Goal: Information Seeking & Learning: Learn about a topic

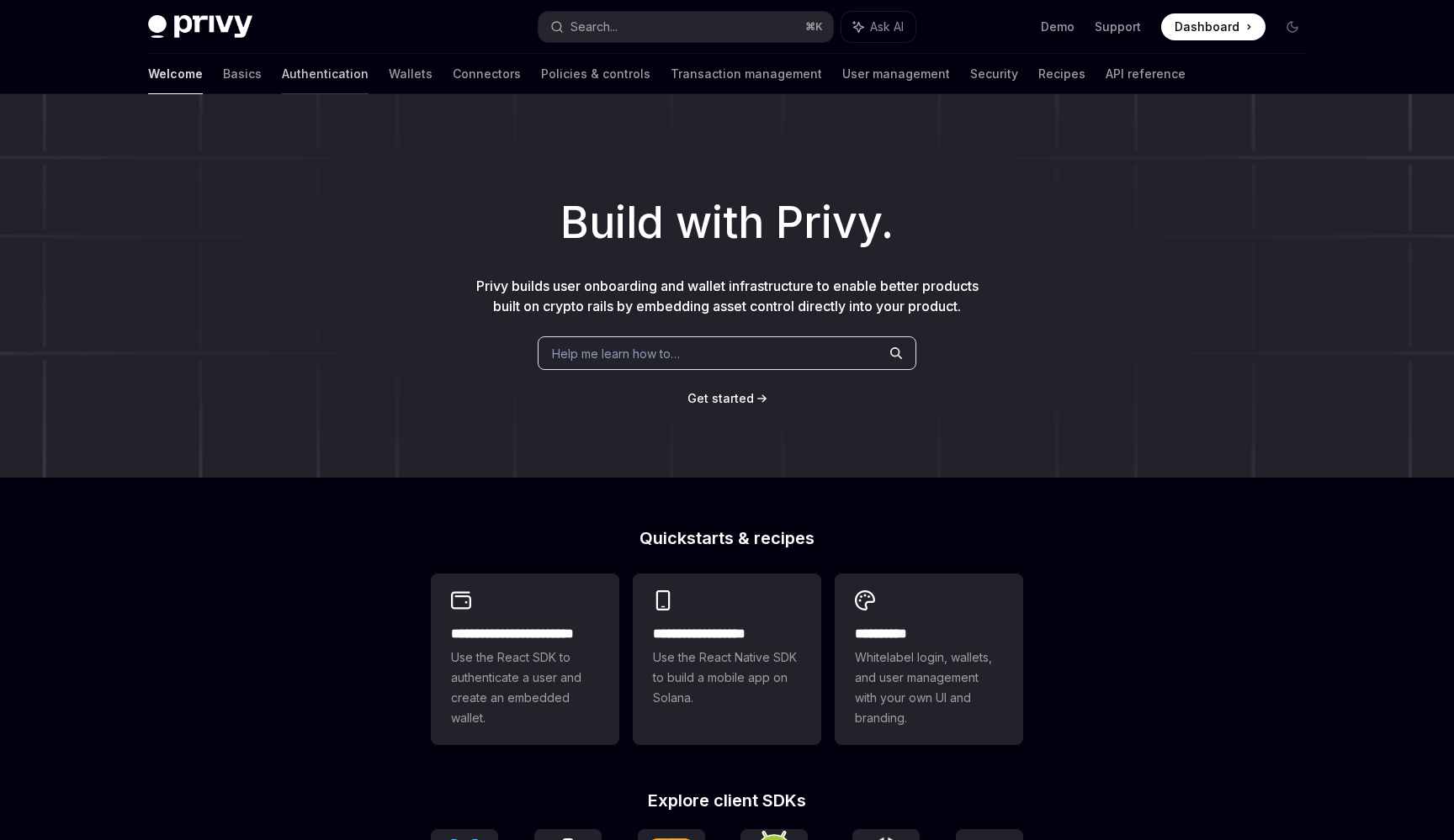
click at [282, 72] on link "Authentication" at bounding box center [324, 74] width 86 height 40
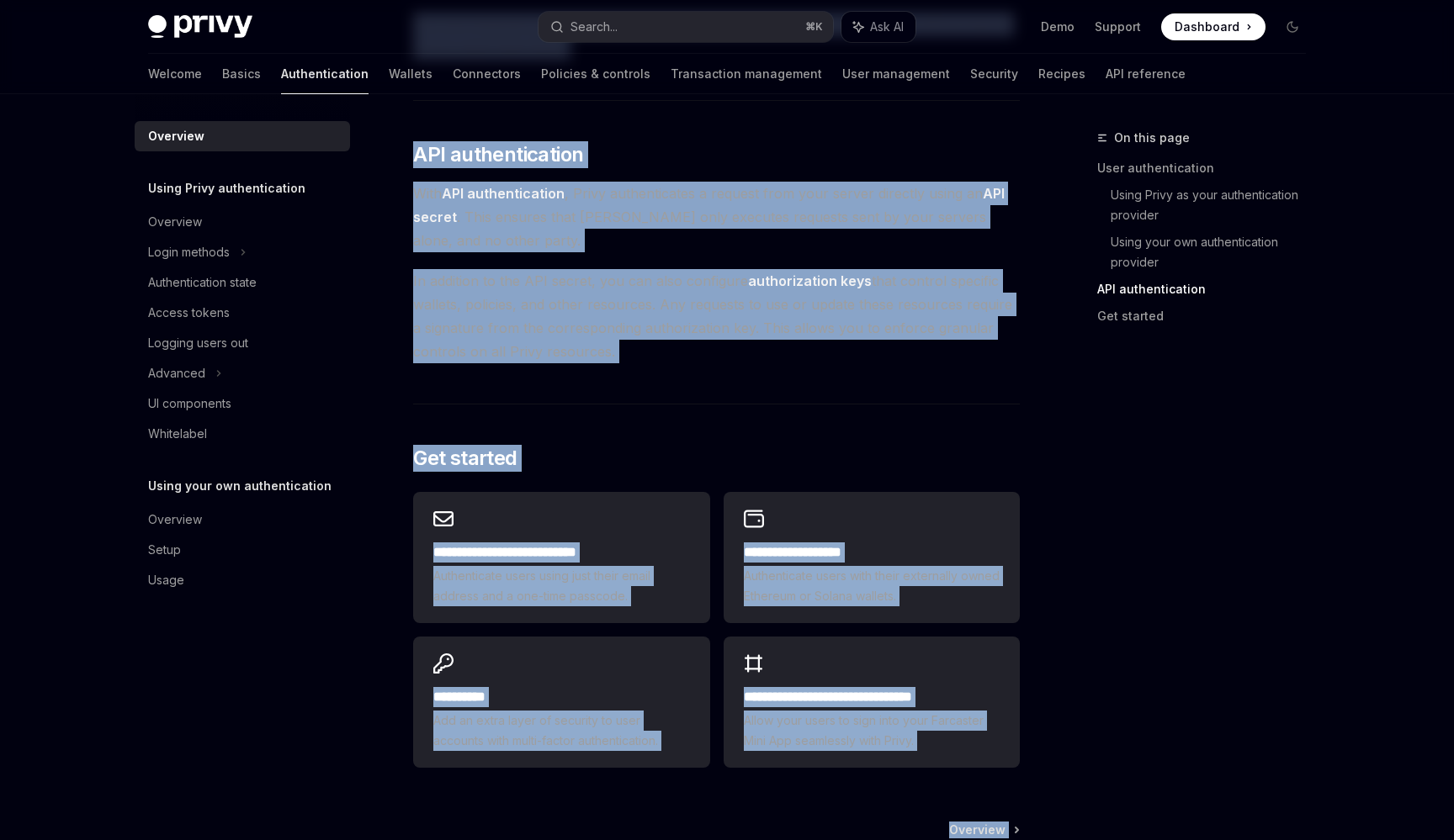
scroll to position [1119, 0]
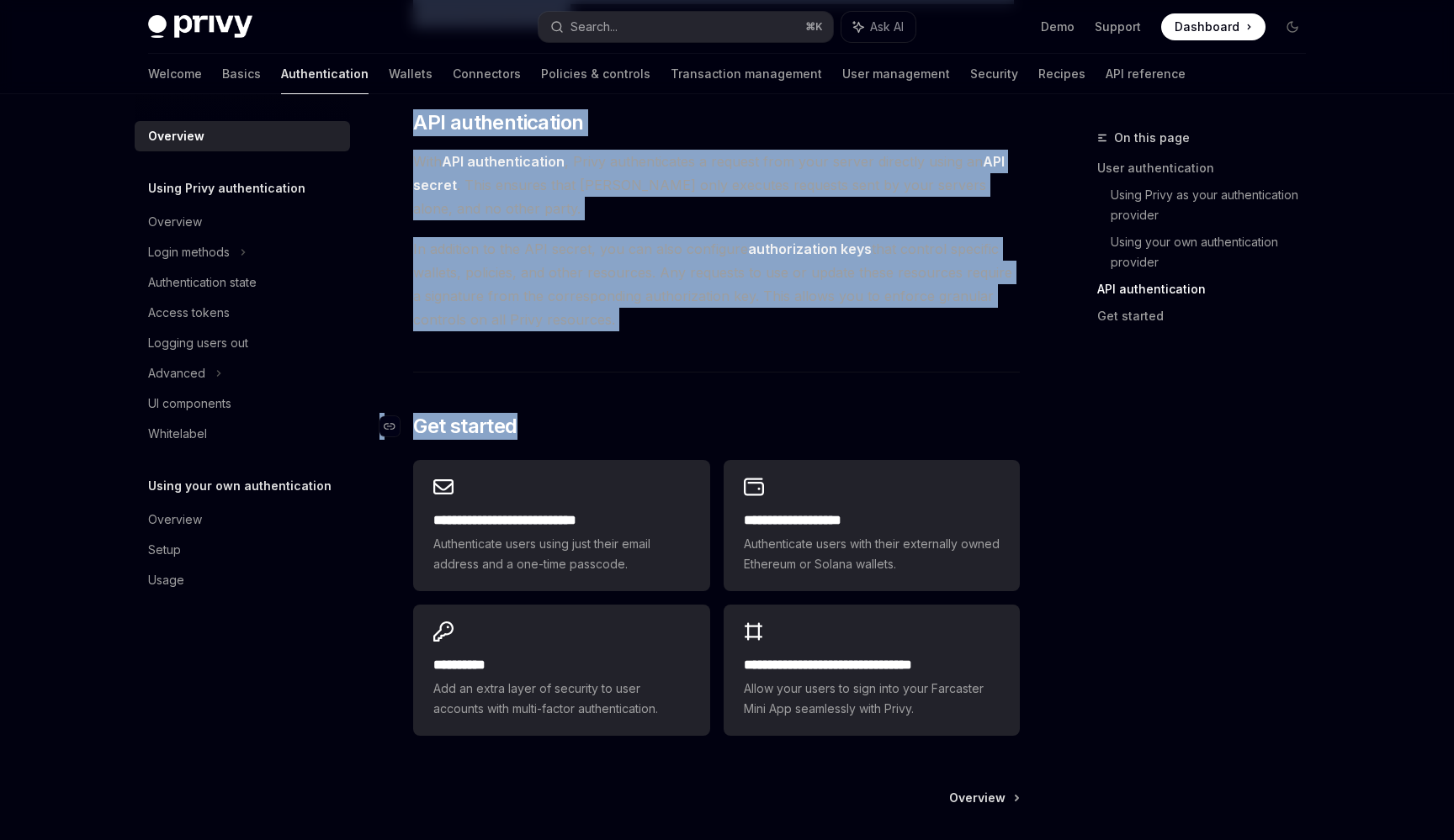
drag, startPoint x: 426, startPoint y: 116, endPoint x: 741, endPoint y: 433, distance: 446.9
copy div "Loremips DoloRS Amet co AdipISC ElitSE Doei te InciDID Utlab’e dolore magnaa en…"
click at [238, 229] on div "Overview" at bounding box center [244, 222] width 192 height 20
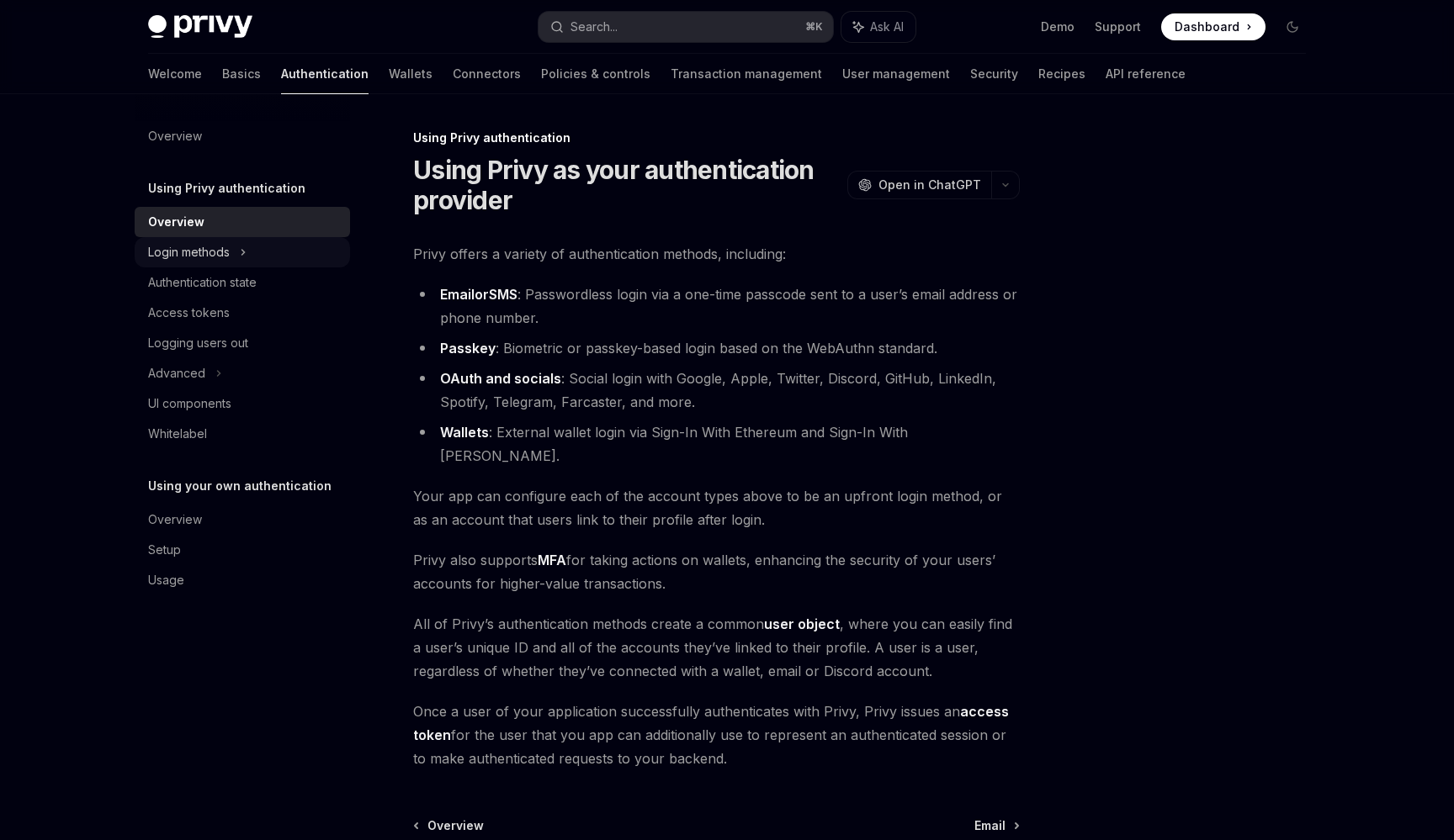
click at [280, 241] on div "Login methods" at bounding box center [242, 252] width 215 height 31
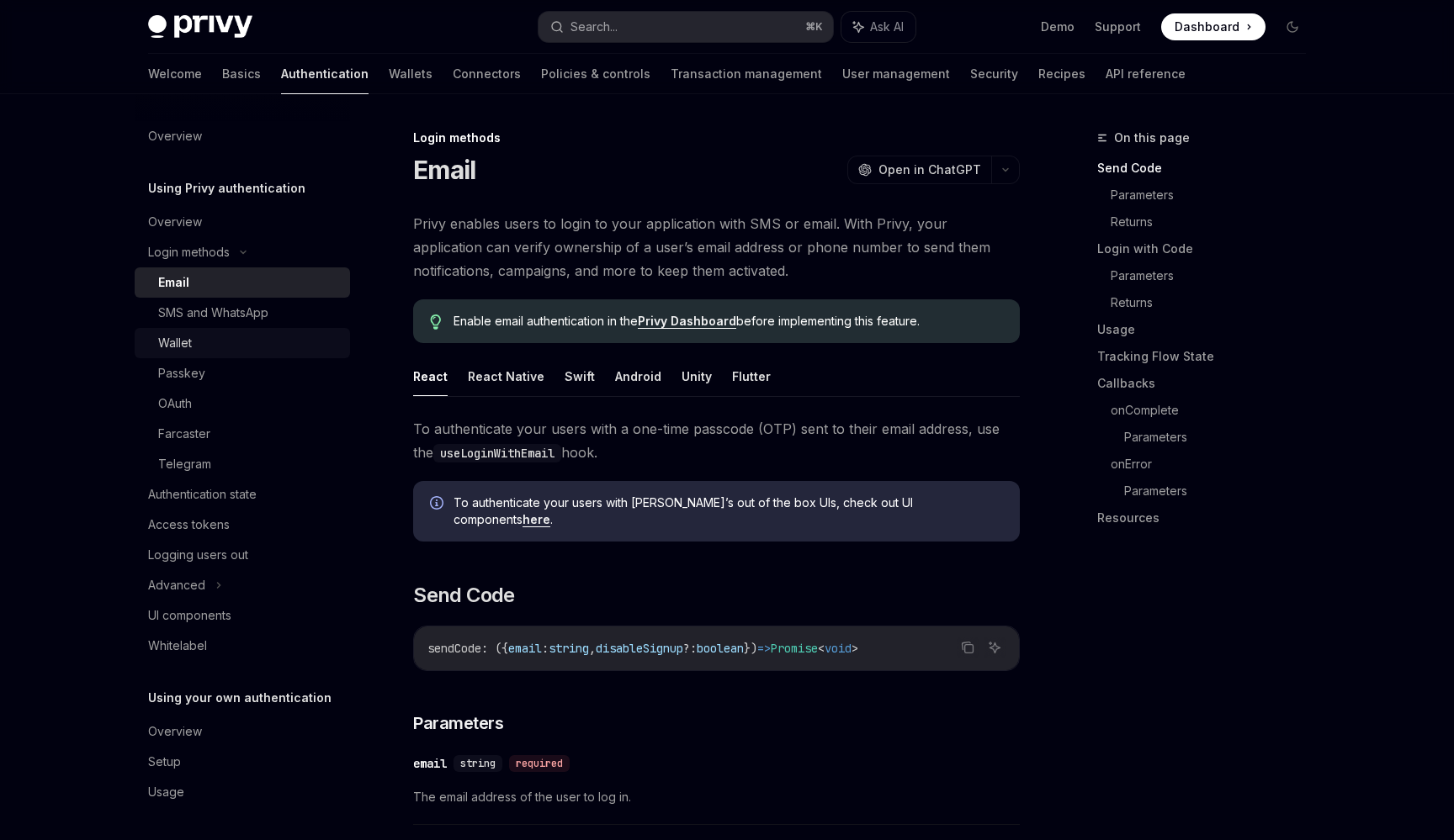
click at [299, 338] on div "Wallet" at bounding box center [249, 343] width 181 height 20
type textarea "*"
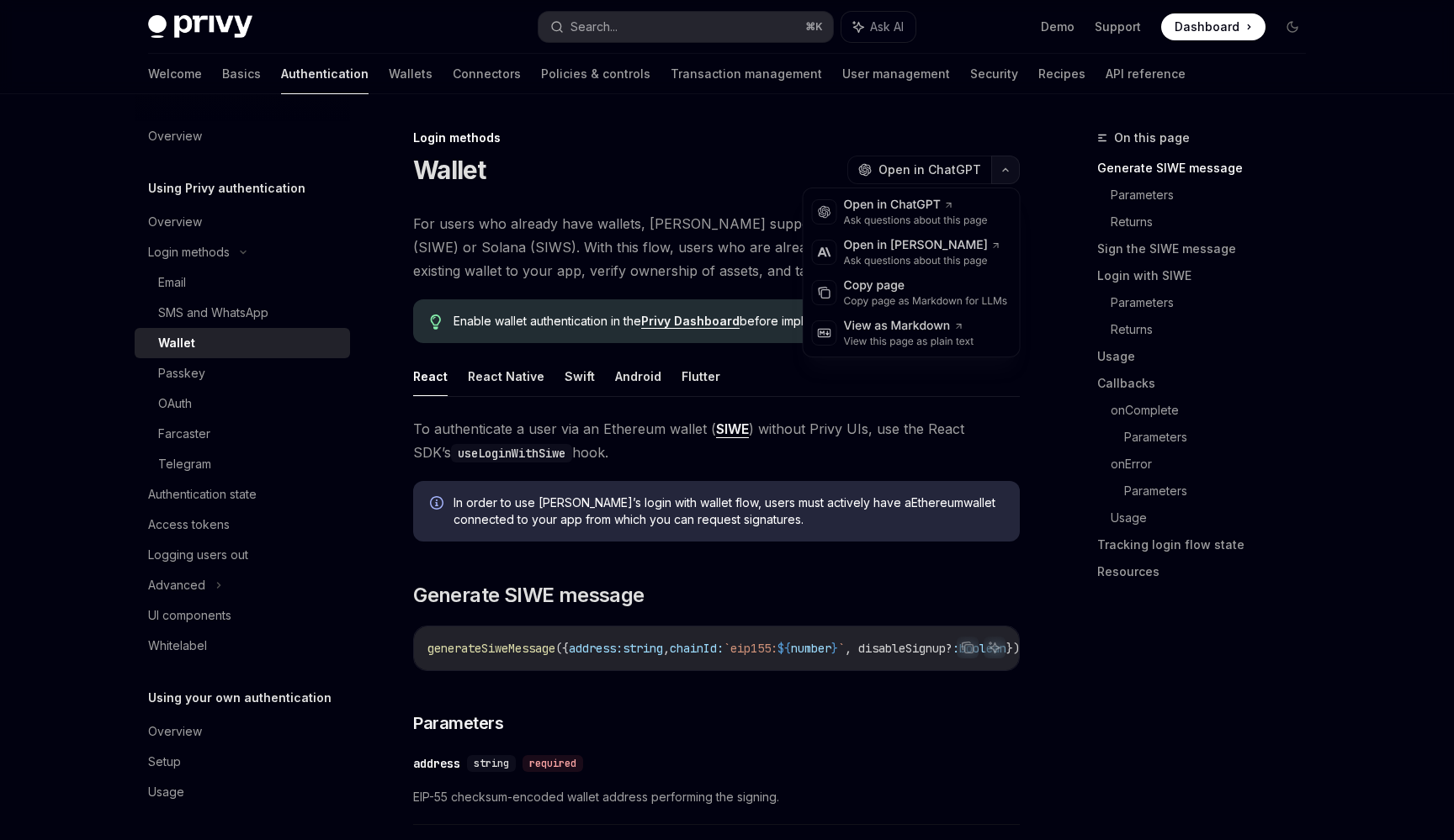
click at [1008, 171] on icon "button" at bounding box center [1005, 170] width 20 height 7
click at [947, 283] on div "Copy page" at bounding box center [925, 285] width 164 height 17
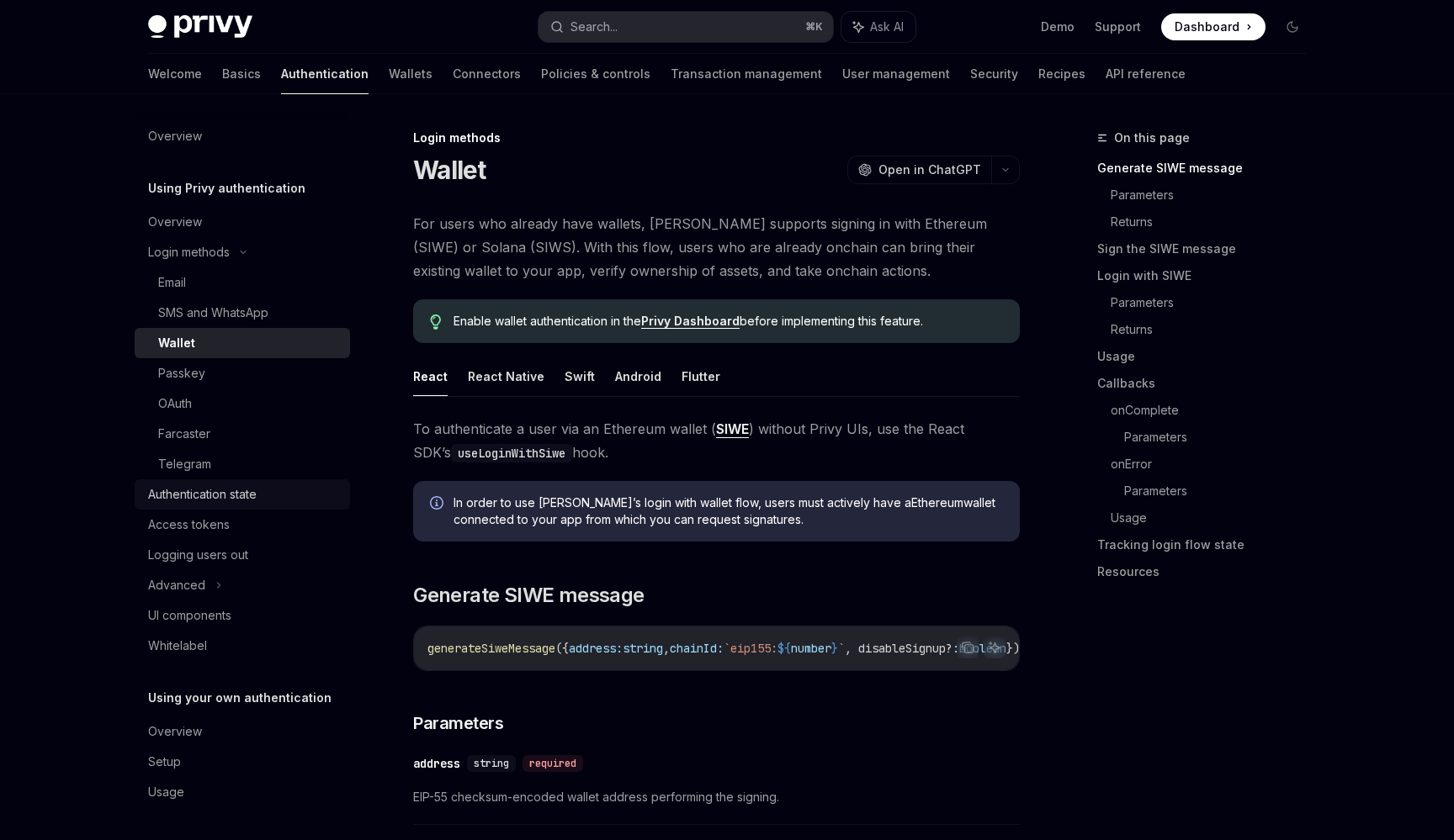
click at [311, 488] on div "Authentication state" at bounding box center [244, 495] width 192 height 20
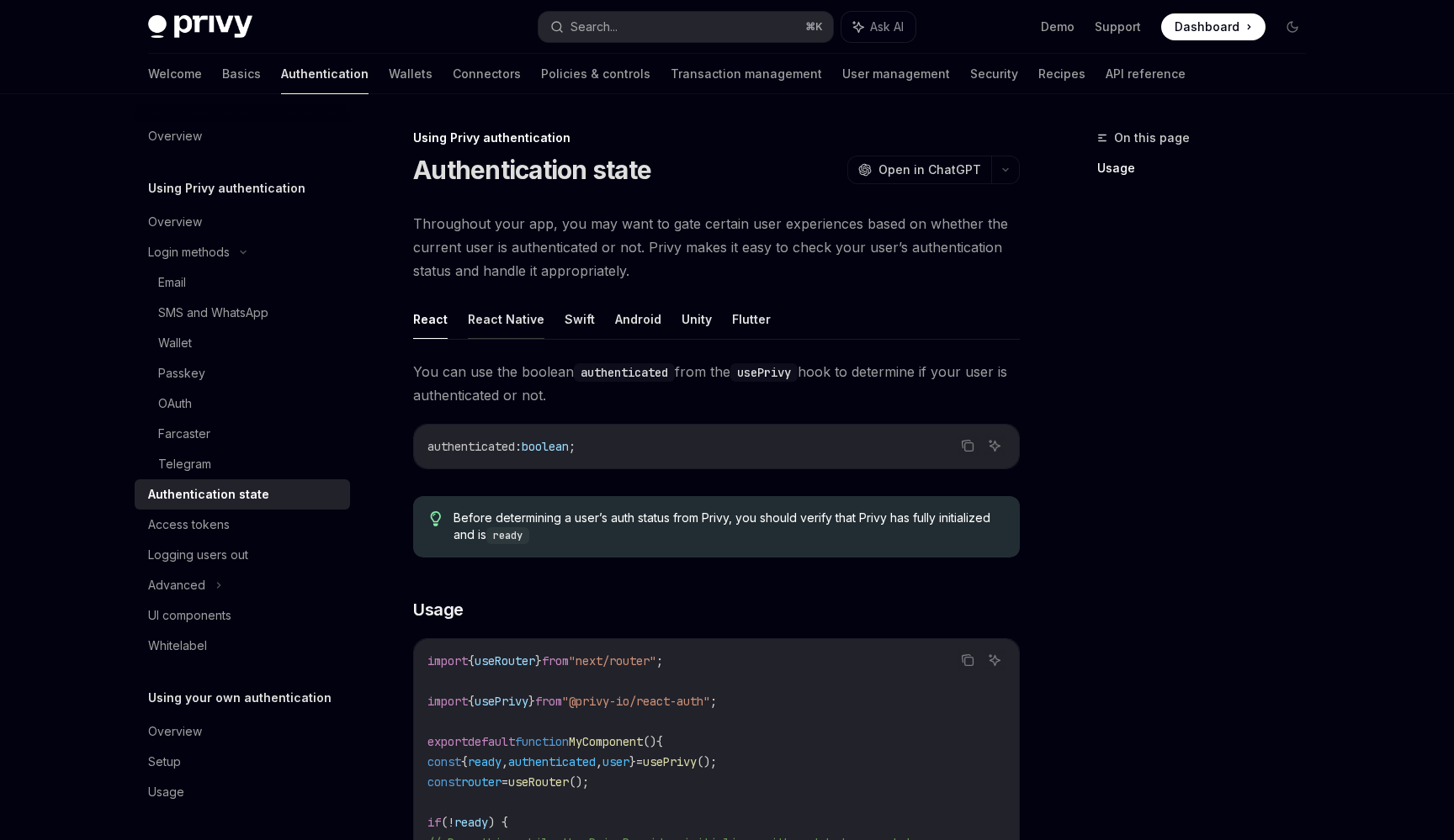
click at [494, 317] on button "React Native" at bounding box center [506, 318] width 77 height 39
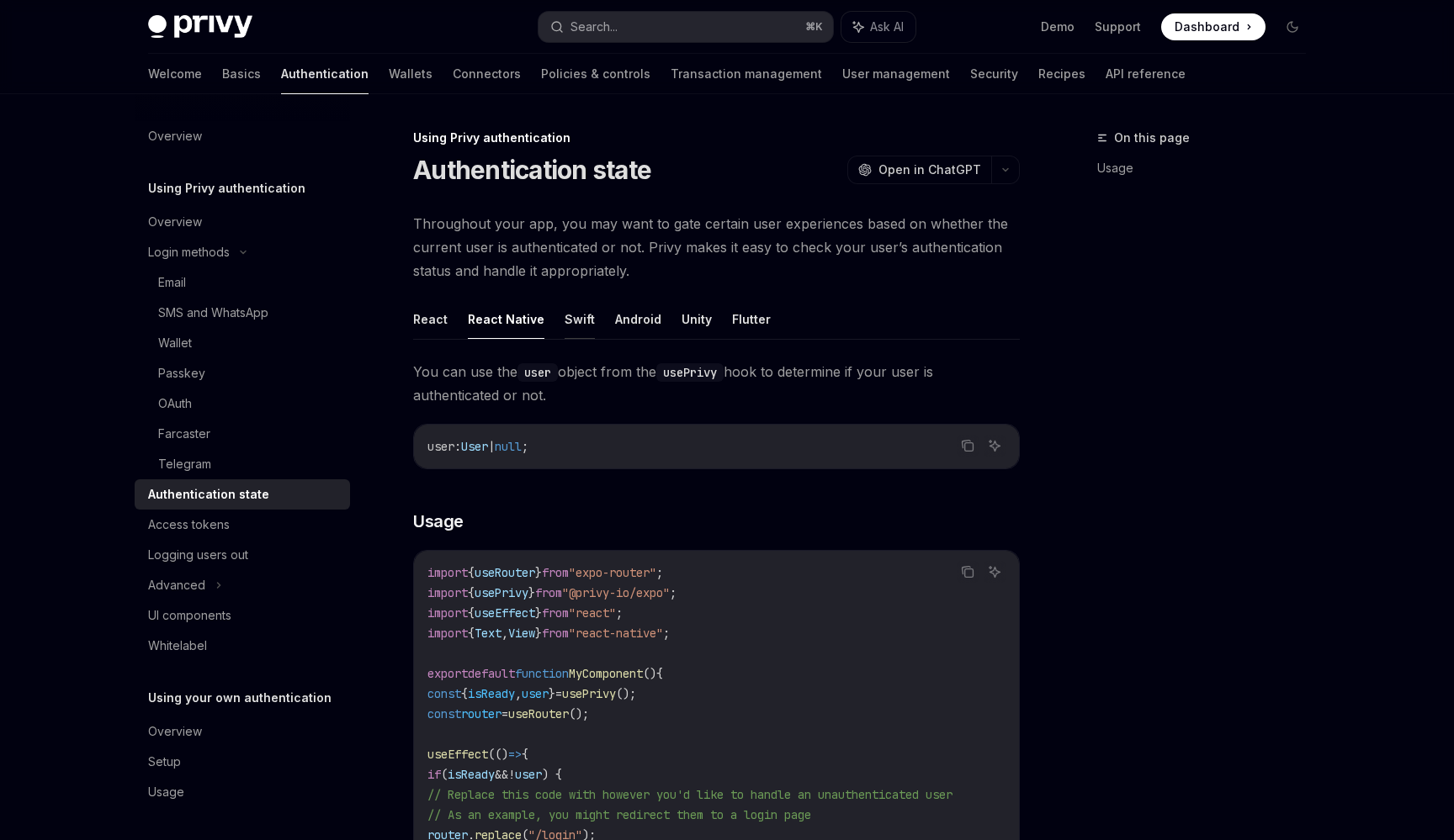
click at [564, 319] on button "Swift" at bounding box center [579, 318] width 31 height 39
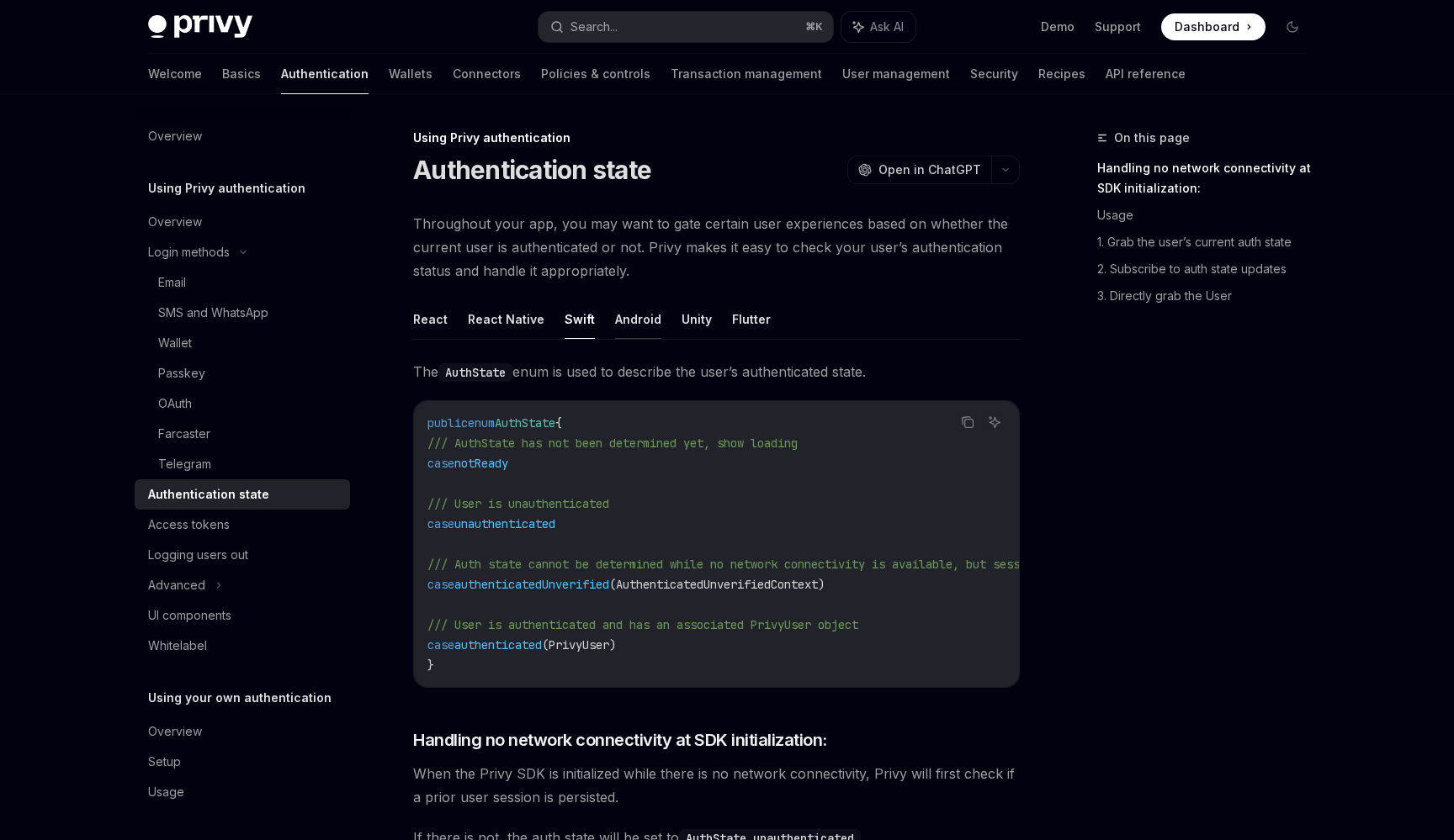
click at [615, 318] on button "Android" at bounding box center [638, 318] width 46 height 39
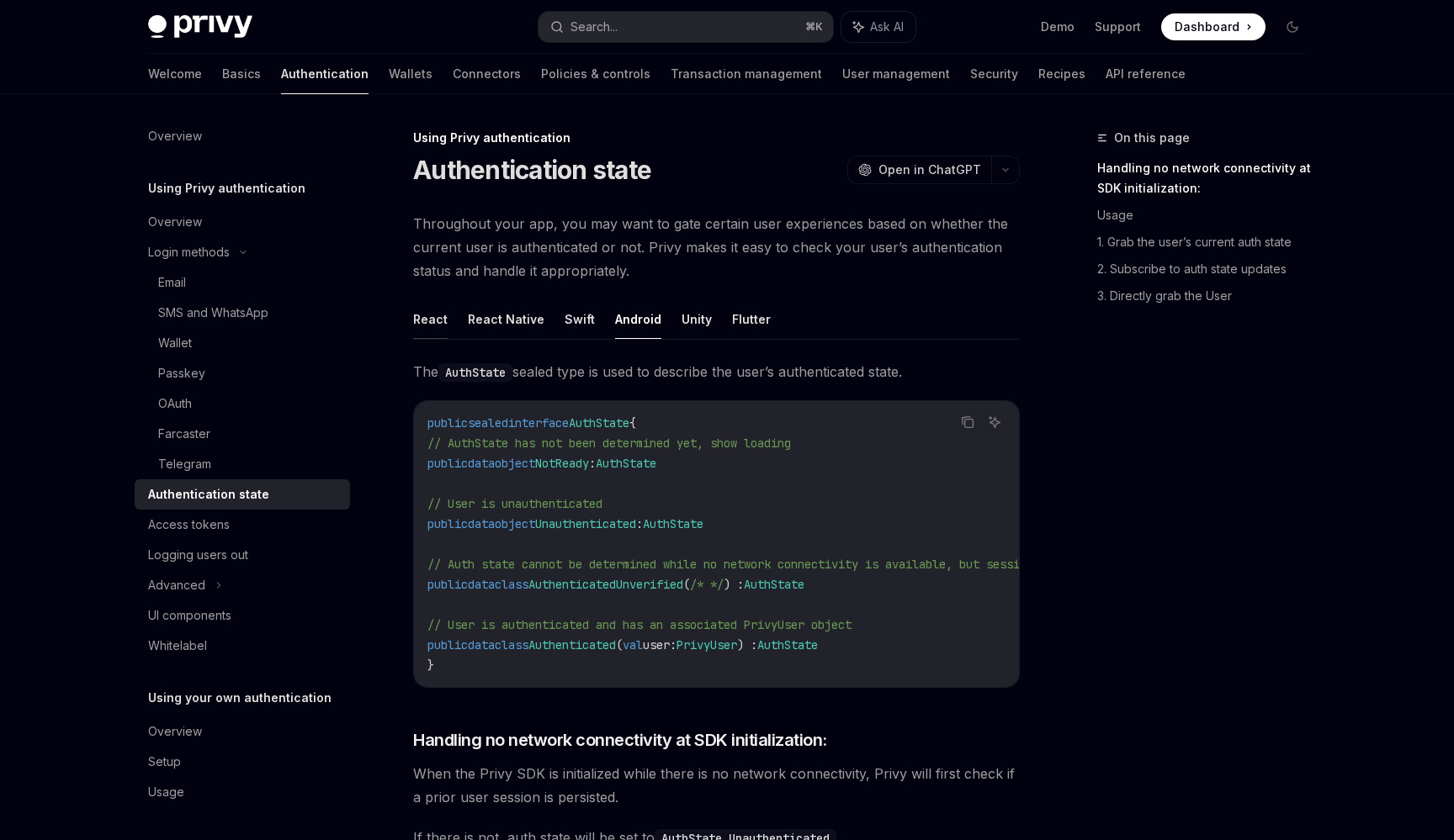
click at [445, 313] on button "React" at bounding box center [431, 318] width 35 height 39
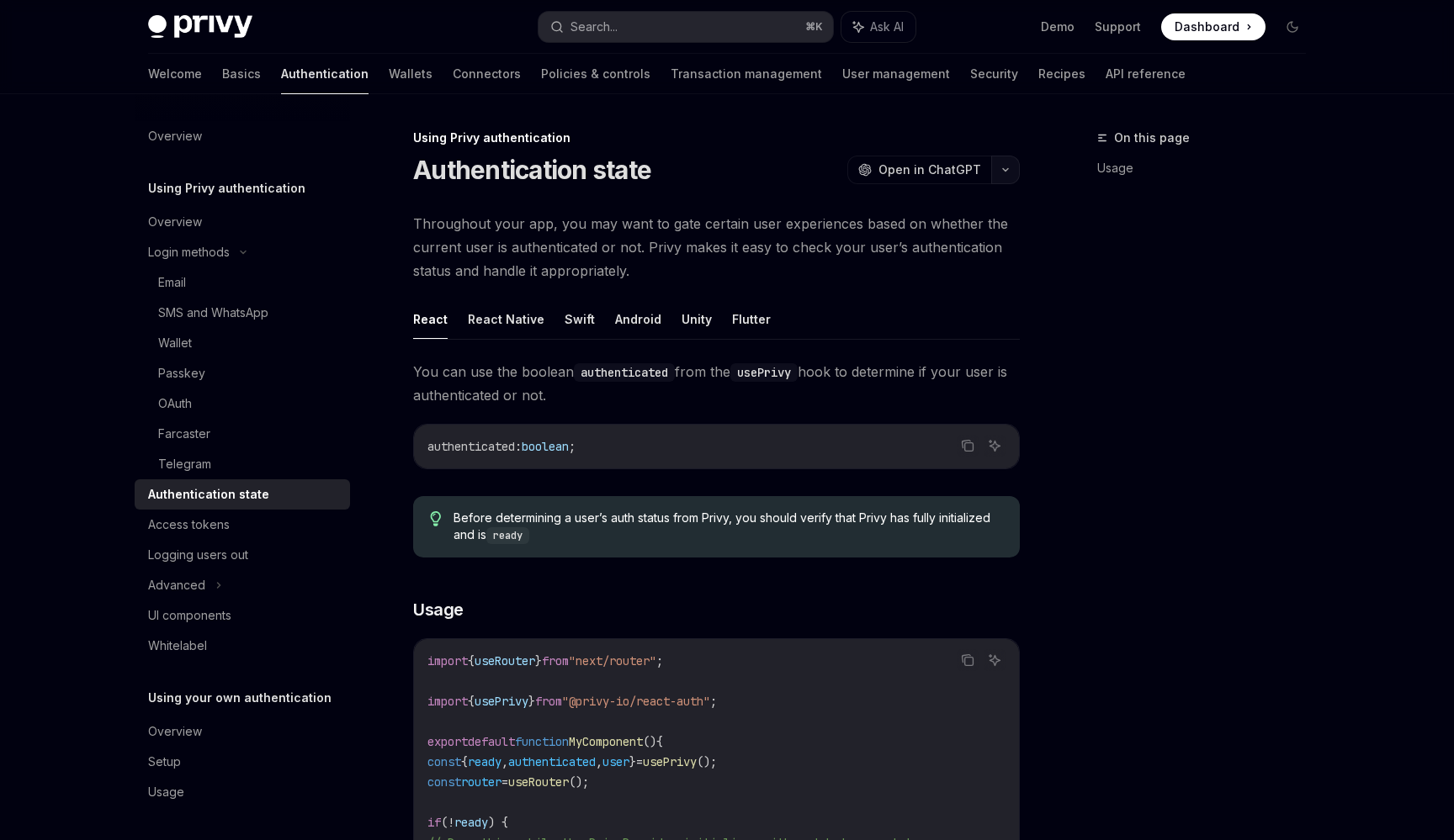
click at [1006, 173] on icon "button" at bounding box center [1005, 170] width 20 height 7
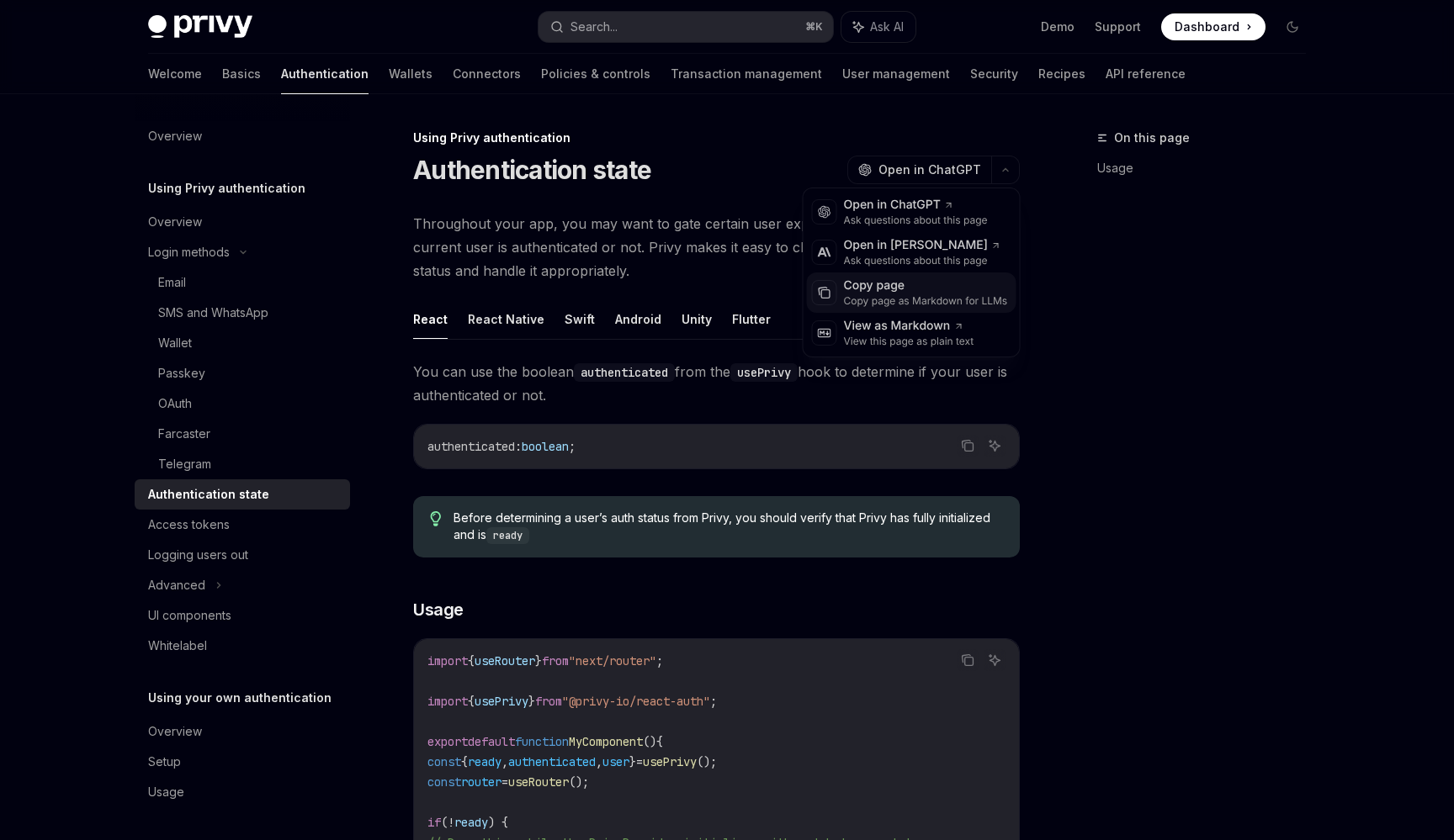
click at [904, 294] on div "Copy page" at bounding box center [925, 285] width 164 height 17
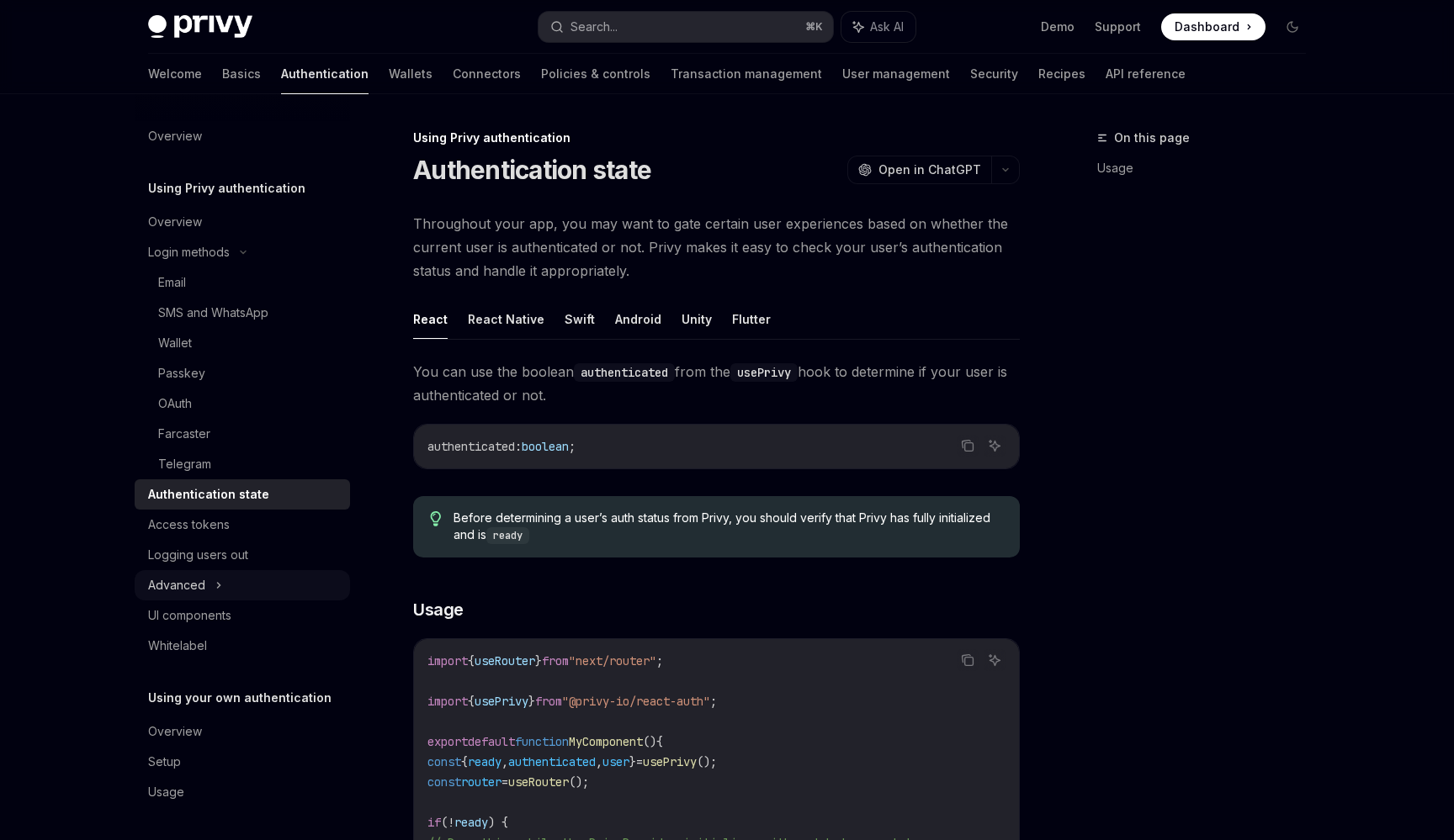
click at [279, 579] on div "Advanced" at bounding box center [242, 585] width 215 height 31
click at [264, 720] on link "Overview" at bounding box center [242, 731] width 215 height 31
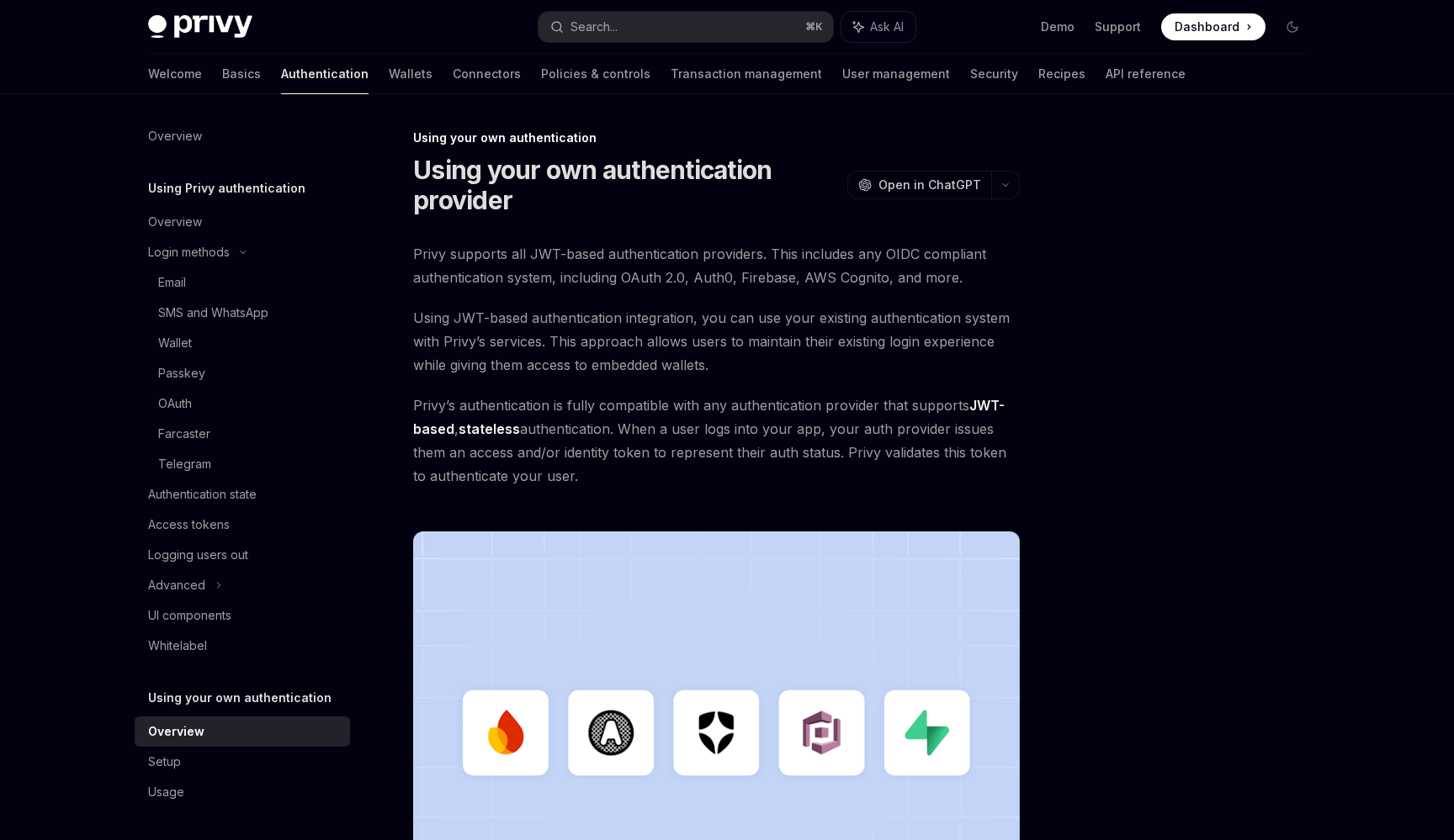
click at [1190, 10] on div "Privy Docs home page Search... ⌘ K Ask AI Demo Support Dashboard Dashboard Sear…" at bounding box center [727, 27] width 1157 height 54
click at [220, 225] on div "Overview" at bounding box center [244, 222] width 192 height 20
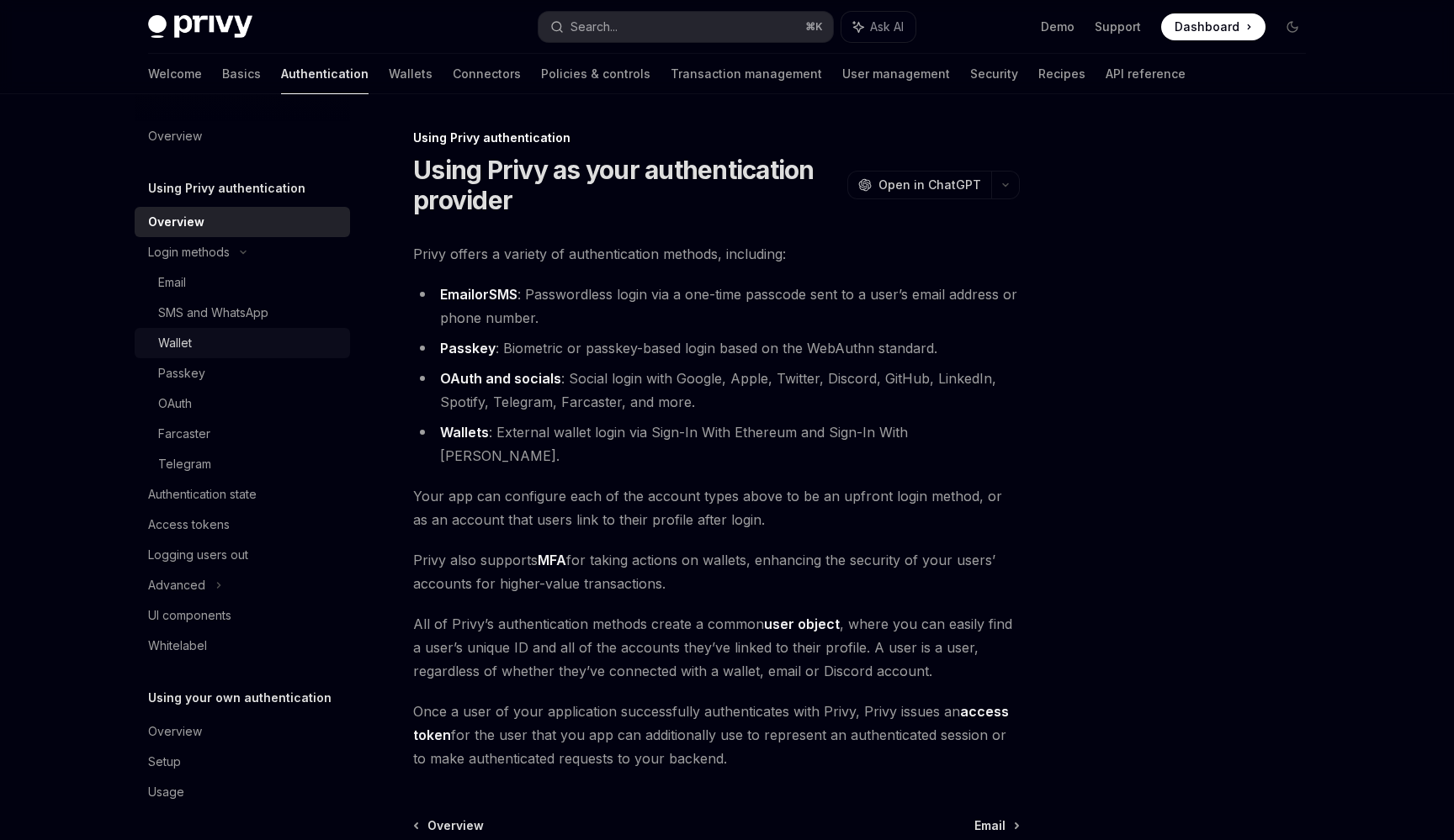
click at [276, 343] on div "Wallet" at bounding box center [249, 343] width 181 height 20
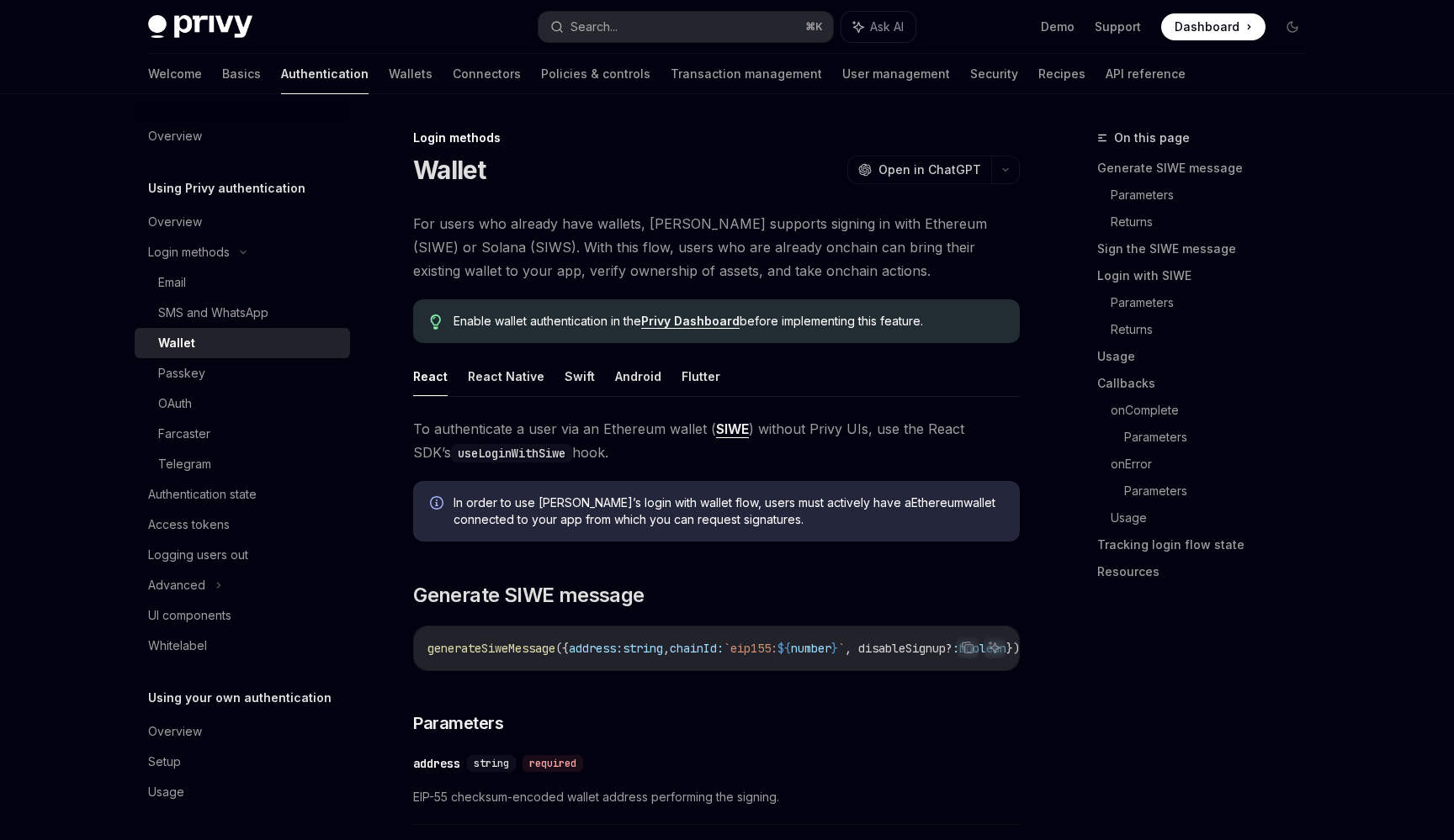
type textarea "*"
click at [695, 321] on link "Privy Dashboard" at bounding box center [690, 321] width 99 height 15
